Goal: Information Seeking & Learning: Learn about a topic

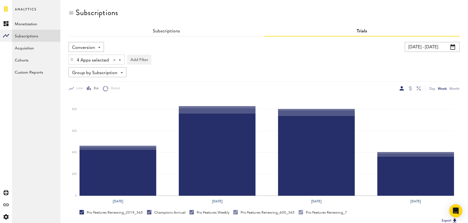
click at [87, 46] on span "Conversion" at bounding box center [83, 47] width 23 height 9
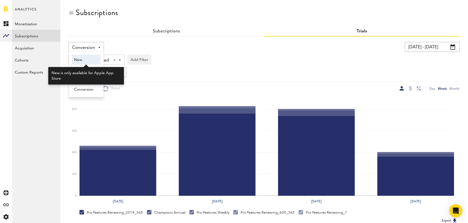
click at [87, 58] on span "New" at bounding box center [86, 59] width 24 height 9
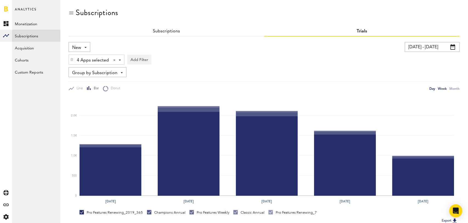
click at [430, 87] on div "Day" at bounding box center [433, 89] width 6 height 6
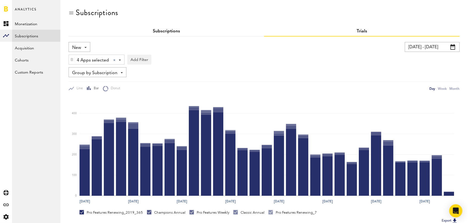
click at [166, 32] on link "Subscriptions" at bounding box center [166, 31] width 27 height 4
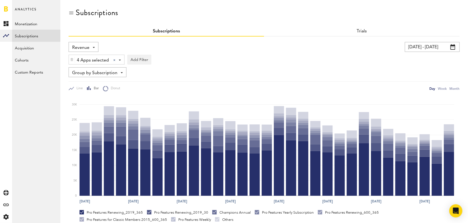
click at [88, 44] on span "Revenue" at bounding box center [80, 47] width 17 height 9
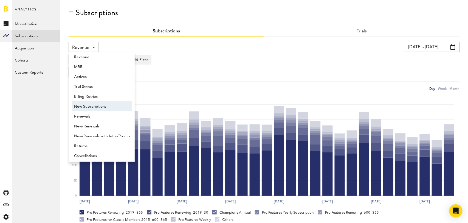
click at [88, 104] on span "New Subscriptions" at bounding box center [102, 106] width 56 height 9
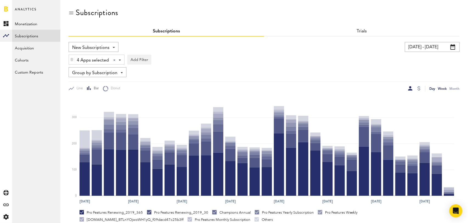
click at [444, 90] on div "Week" at bounding box center [442, 89] width 9 height 6
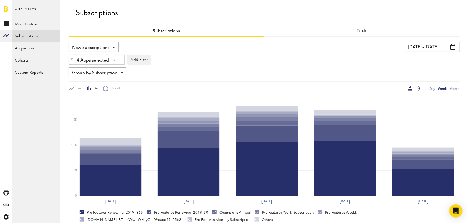
click at [417, 90] on div at bounding box center [418, 88] width 3 height 4
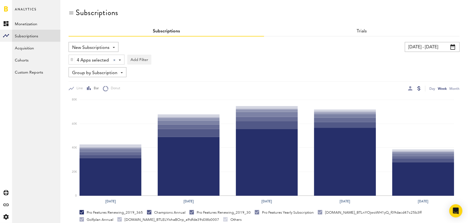
click at [98, 70] on span "Group by Subscription" at bounding box center [94, 72] width 45 height 9
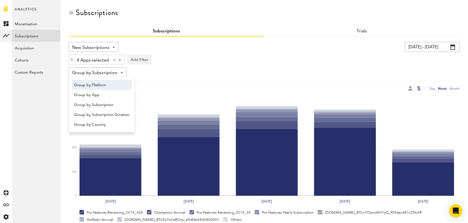
click at [98, 84] on span "Group by Platform" at bounding box center [101, 84] width 55 height 9
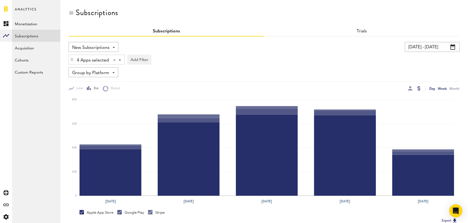
click at [434, 89] on div "Day" at bounding box center [433, 89] width 6 height 6
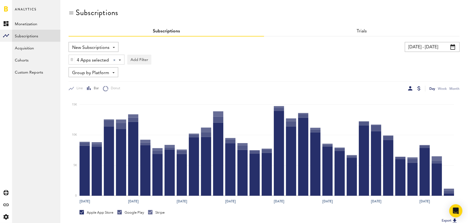
click at [412, 88] on div at bounding box center [410, 88] width 4 height 4
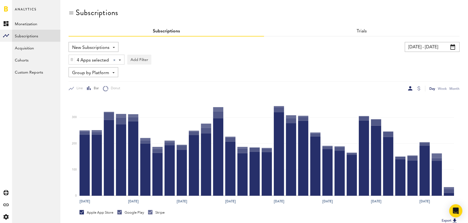
click at [104, 71] on span "Group by Platform" at bounding box center [90, 72] width 37 height 9
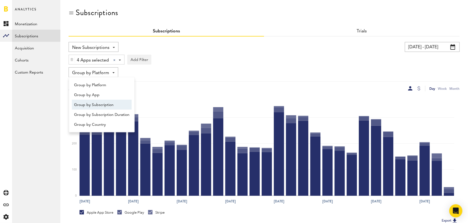
click at [105, 104] on span "Group by Subscription" at bounding box center [101, 104] width 55 height 9
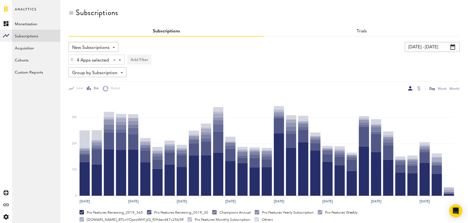
click at [140, 58] on button "Add Filter" at bounding box center [139, 60] width 24 height 10
click at [156, 102] on li "Subscription durations" at bounding box center [152, 103] width 44 height 10
click at [175, 60] on div "Subscription durations" at bounding box center [159, 60] width 49 height 9
click at [167, 81] on span "1 month" at bounding box center [154, 82] width 42 height 9
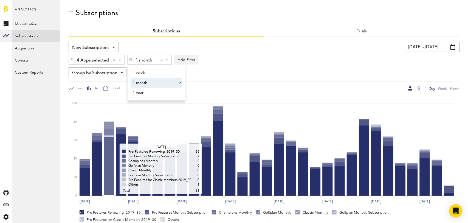
scroll to position [103, 0]
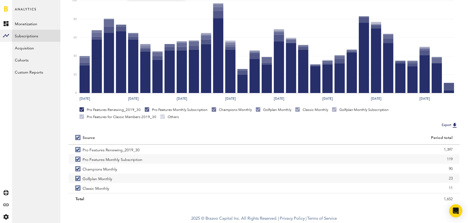
click at [80, 137] on label at bounding box center [78, 137] width 7 height 0
checkbox input "false"
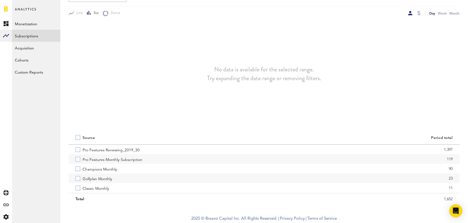
scroll to position [75, 0]
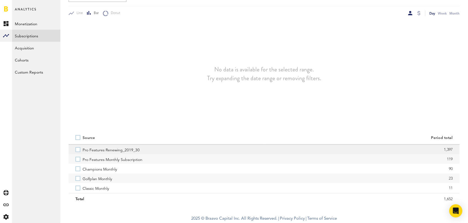
click at [79, 150] on label "Pro Features Renewing_2019_30" at bounding box center [166, 150] width 182 height 10
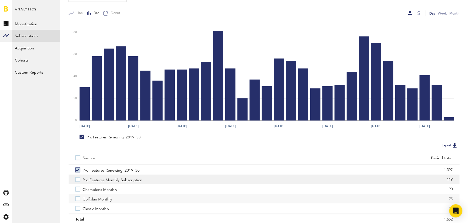
click at [77, 180] on label "Pro Features Monthly Subscription" at bounding box center [166, 179] width 182 height 10
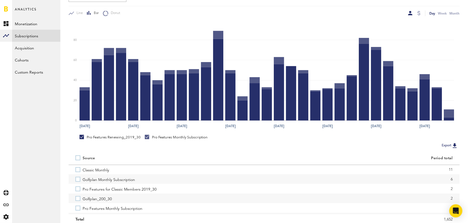
scroll to position [0, 0]
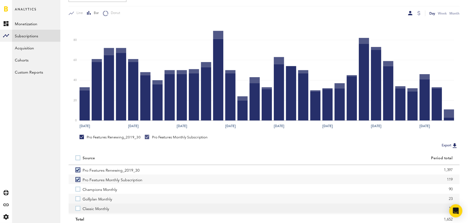
click at [78, 208] on label "Classic Monthly" at bounding box center [166, 208] width 182 height 10
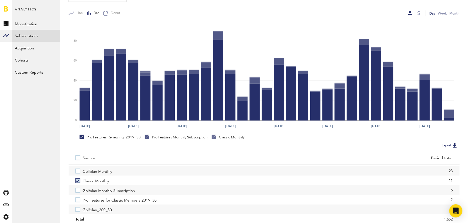
scroll to position [28, 0]
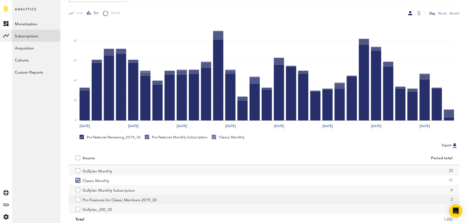
click at [78, 199] on label "Pro Features for Classic Members 2019_30" at bounding box center [166, 199] width 182 height 10
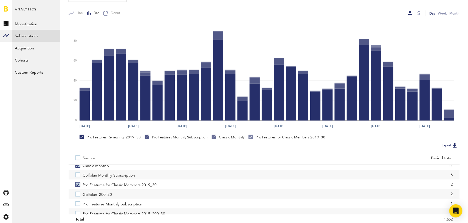
scroll to position [47, 0]
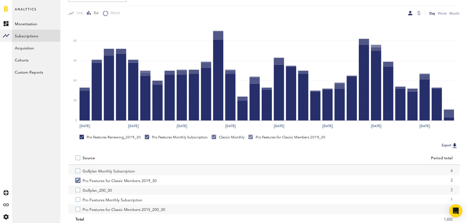
click at [78, 199] on label "Pro Features Monthly Subscription" at bounding box center [166, 199] width 182 height 10
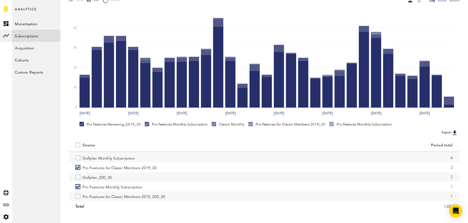
scroll to position [92, 0]
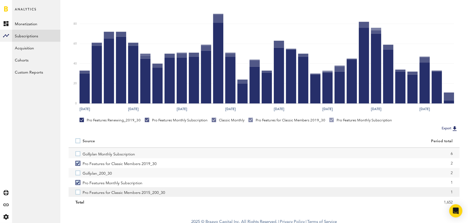
click at [78, 192] on label "Pro Features for Classic Members 2015_200_30" at bounding box center [166, 192] width 182 height 10
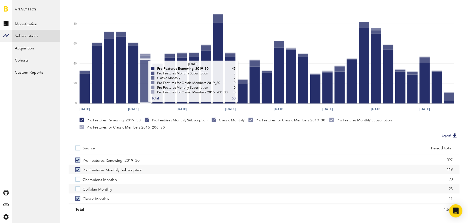
scroll to position [0, 0]
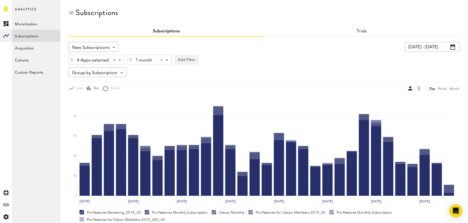
click at [161, 60] on div at bounding box center [161, 60] width 2 height 2
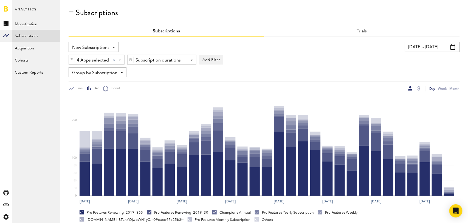
click at [161, 60] on div "Subscription durations" at bounding box center [159, 60] width 49 height 9
click at [155, 96] on span "1 year" at bounding box center [154, 92] width 42 height 9
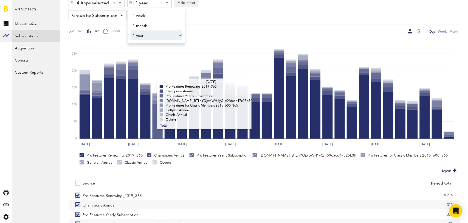
scroll to position [103, 0]
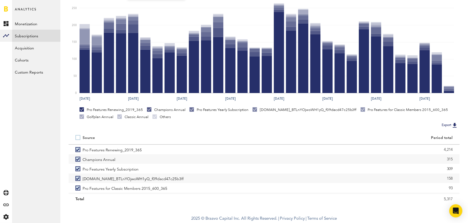
click at [77, 137] on label at bounding box center [78, 137] width 7 height 0
checkbox input "false"
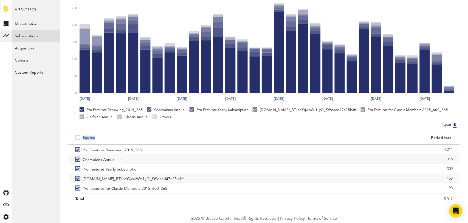
scroll to position [75, 0]
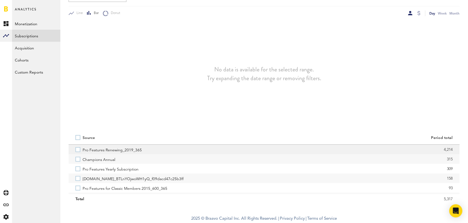
click at [78, 151] on label "Pro Features Renewing_2019_365" at bounding box center [166, 150] width 182 height 10
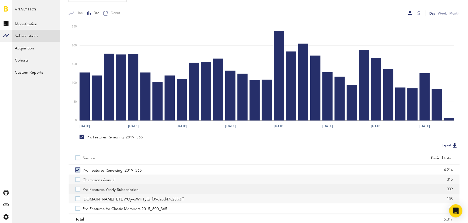
click at [77, 191] on label "Pro Features Yearly Subscription" at bounding box center [166, 189] width 182 height 10
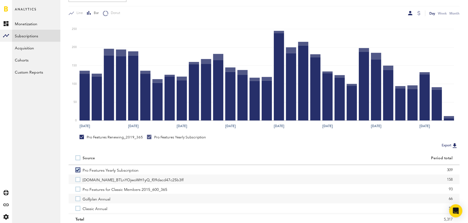
click at [77, 191] on label "Pro Features for Classic Members 2015_600_365" at bounding box center [166, 189] width 182 height 10
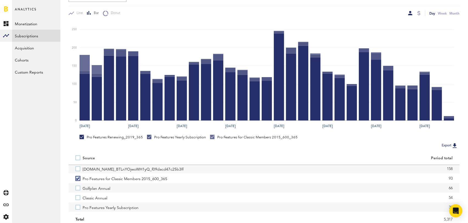
scroll to position [31, 0]
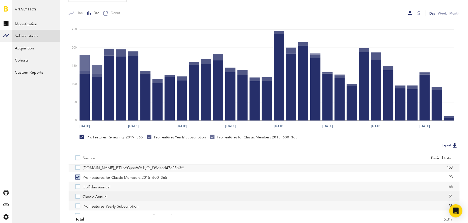
click at [77, 197] on label "Classic Annual" at bounding box center [166, 196] width 182 height 10
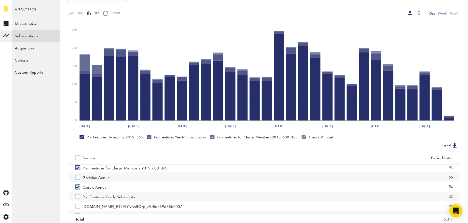
click at [77, 197] on label "Pro Features Yearly Subscription" at bounding box center [166, 196] width 182 height 10
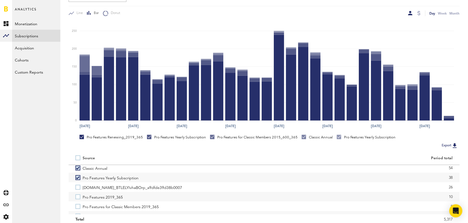
scroll to position [61, 0]
click at [77, 197] on label "Pro Features 2019_365" at bounding box center [166, 195] width 182 height 10
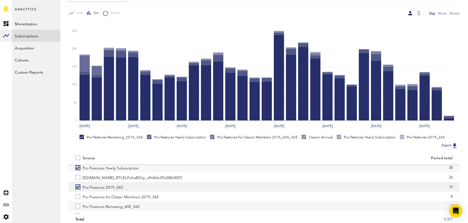
click at [77, 196] on label "Pro Features for Classic Members 2019_365" at bounding box center [166, 196] width 182 height 10
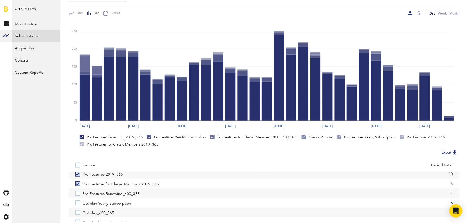
click at [77, 196] on label "Pro Features Renewing_600_365" at bounding box center [166, 193] width 182 height 10
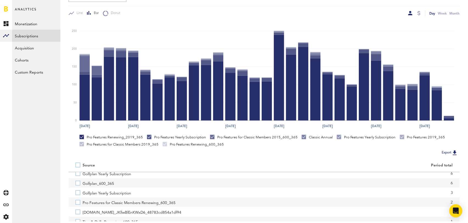
scroll to position [124, 0]
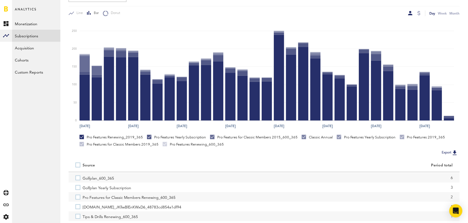
click at [77, 196] on label "Pro Features for Classic Members Renewing_600_365" at bounding box center [166, 197] width 182 height 10
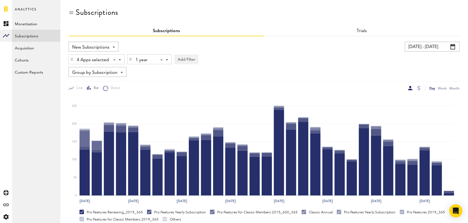
scroll to position [0, 0]
click at [161, 60] on div at bounding box center [161, 60] width 2 height 2
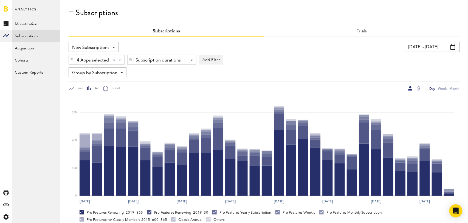
click at [99, 46] on span "New Subscriptions" at bounding box center [90, 47] width 37 height 9
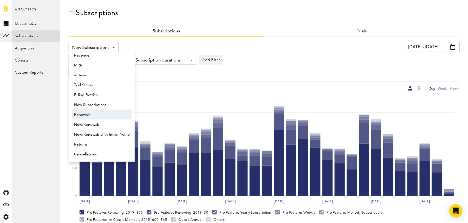
click at [93, 116] on span "Renewals" at bounding box center [102, 114] width 56 height 9
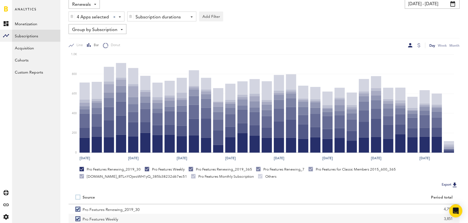
scroll to position [103, 0]
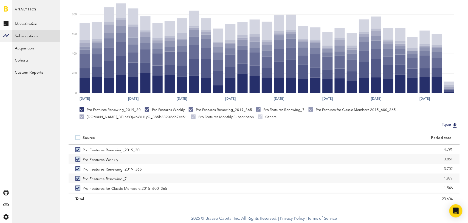
click at [77, 137] on label at bounding box center [78, 137] width 7 height 0
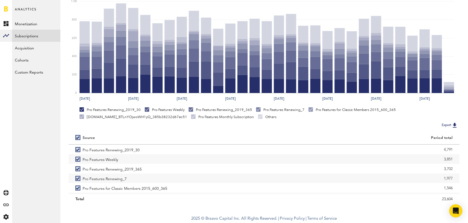
click at [78, 137] on label at bounding box center [78, 137] width 7 height 0
checkbox input "false"
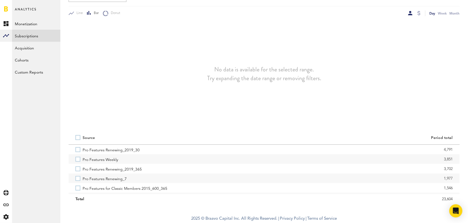
scroll to position [75, 0]
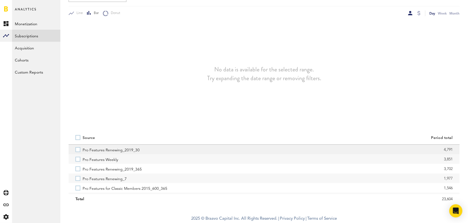
click at [78, 149] on label "Pro Features Renewing_2019_30" at bounding box center [166, 150] width 182 height 10
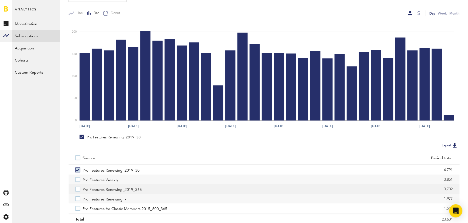
click at [76, 188] on label "Pro Features Renewing_2019_365" at bounding box center [166, 189] width 182 height 10
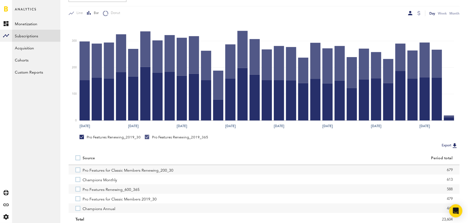
click at [76, 188] on label "Pro Features Renewing_600_365" at bounding box center [166, 189] width 182 height 10
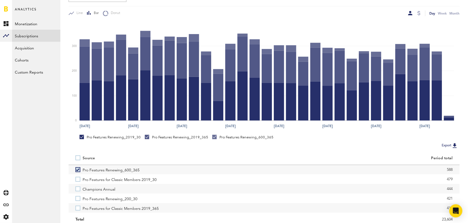
scroll to position [89, 0]
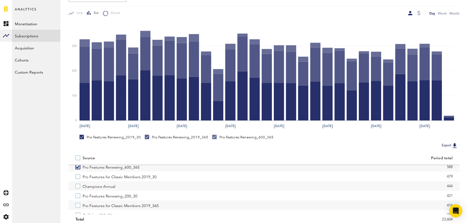
click at [76, 188] on label "Champions Annual" at bounding box center [166, 186] width 182 height 10
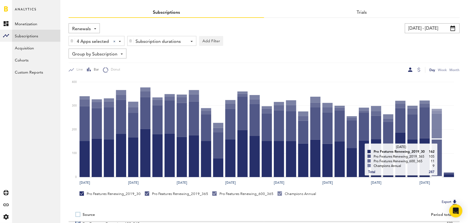
scroll to position [6, 0]
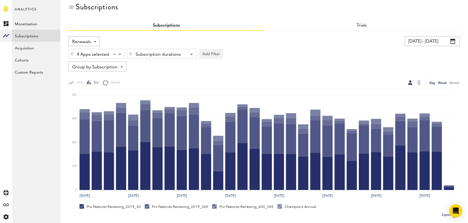
click at [443, 81] on div "Week" at bounding box center [442, 83] width 9 height 6
